Goal: Task Accomplishment & Management: Manage account settings

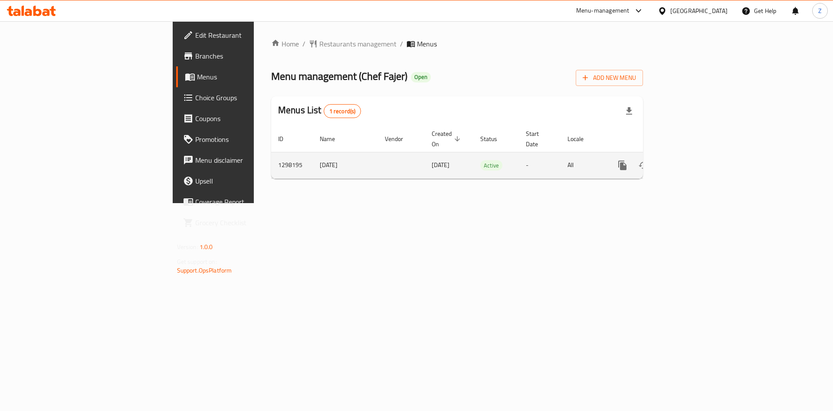
click at [690, 160] on icon "enhanced table" at bounding box center [685, 165] width 10 height 10
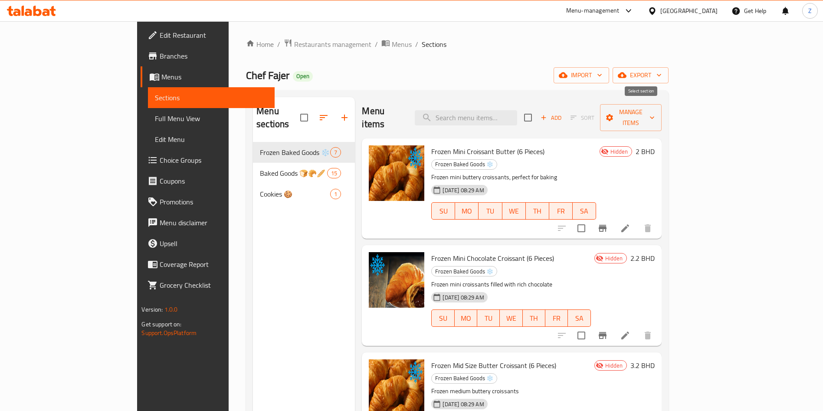
drag, startPoint x: 639, startPoint y: 108, endPoint x: 690, endPoint y: 120, distance: 52.0
click at [537, 110] on input "checkbox" at bounding box center [528, 117] width 18 height 18
checkbox input "true"
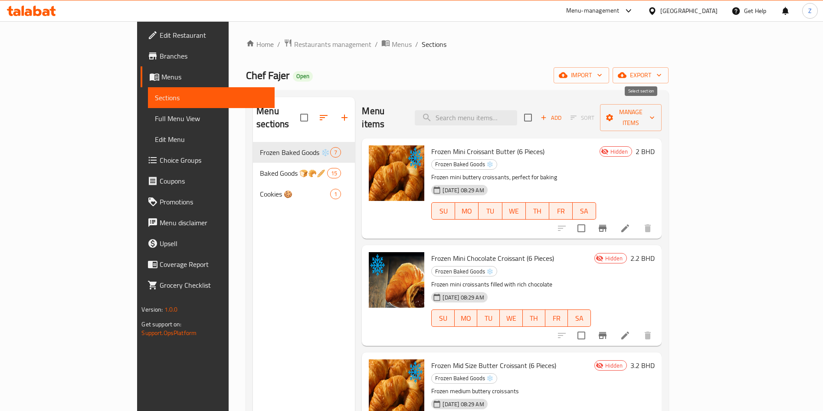
checkbox input "true"
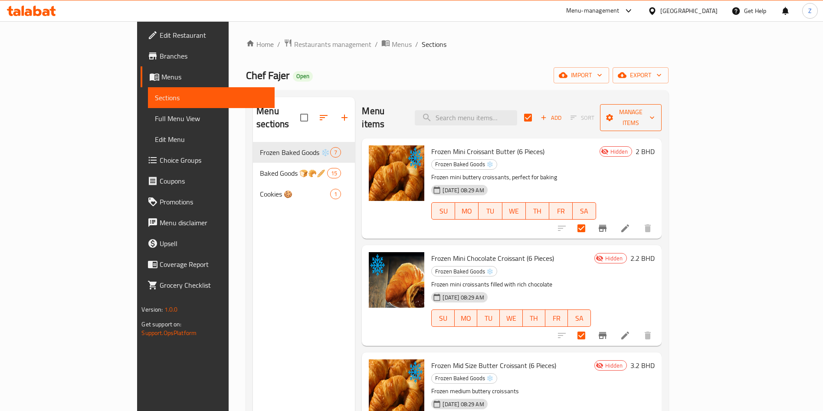
click at [654, 111] on span "Manage items" at bounding box center [630, 118] width 47 height 22
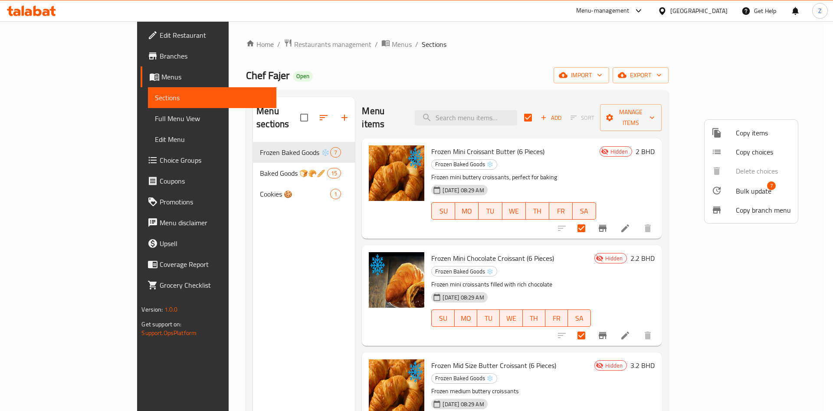
click at [755, 186] on span "Bulk update" at bounding box center [753, 191] width 36 height 10
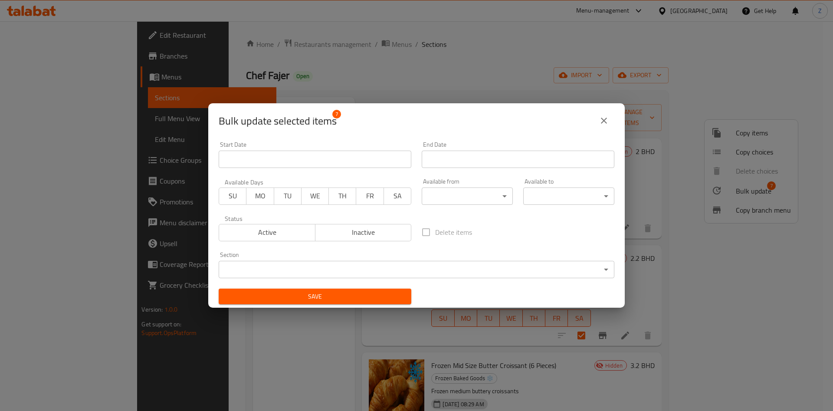
click at [255, 225] on button "Active" at bounding box center [267, 232] width 97 height 17
click at [326, 294] on span "Save" at bounding box center [315, 296] width 179 height 11
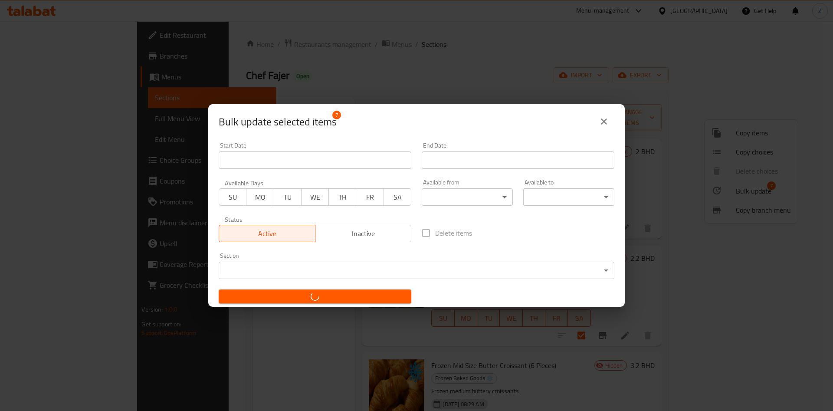
checkbox input "false"
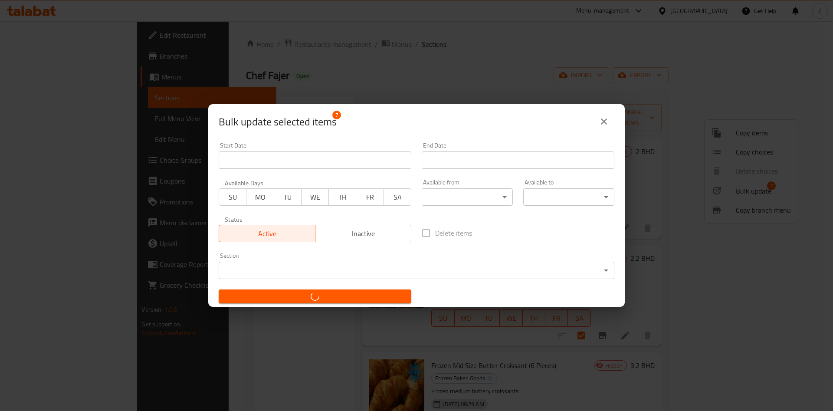
checkbox input "false"
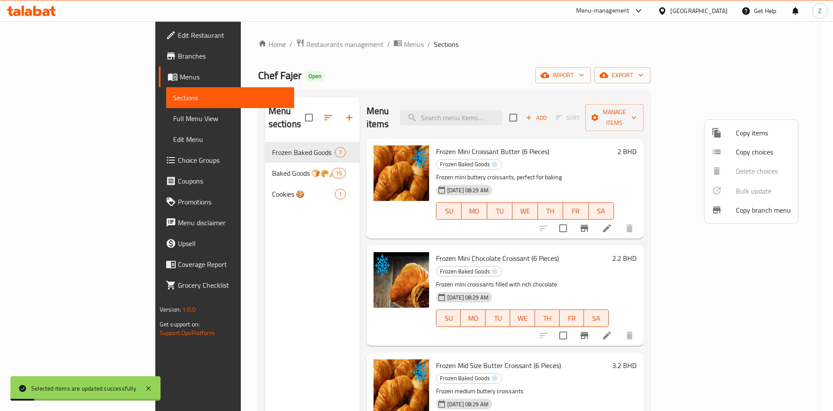
click at [477, 45] on div at bounding box center [416, 205] width 833 height 411
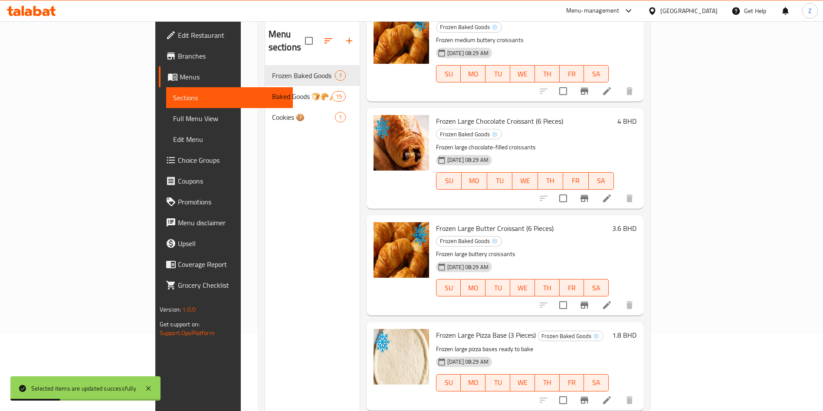
scroll to position [121, 0]
